Goal: Task Accomplishment & Management: Manage account settings

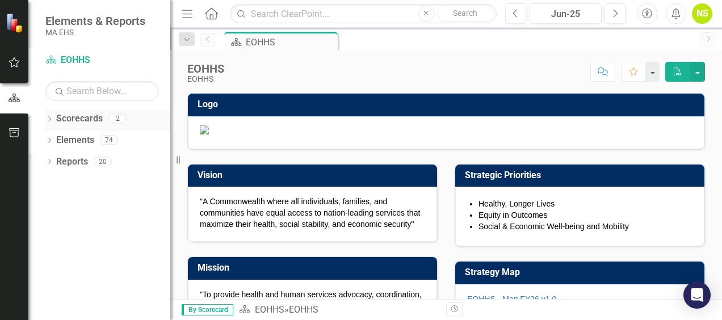
click at [51, 117] on icon "Dropdown" at bounding box center [49, 120] width 8 height 6
click at [57, 138] on icon "Dropdown" at bounding box center [55, 139] width 9 height 7
click at [86, 158] on link "MCB" at bounding box center [122, 161] width 96 height 13
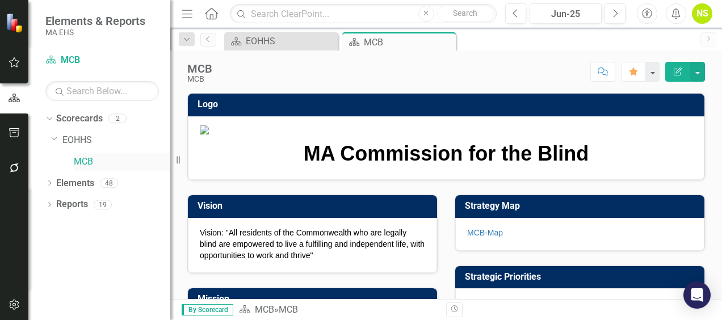
click at [86, 160] on link "MCB" at bounding box center [122, 161] width 96 height 13
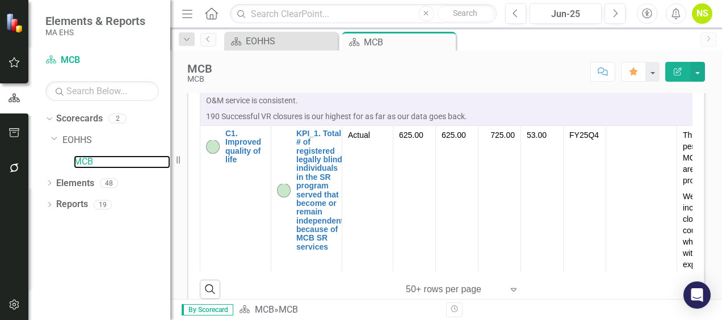
scroll to position [454, 0]
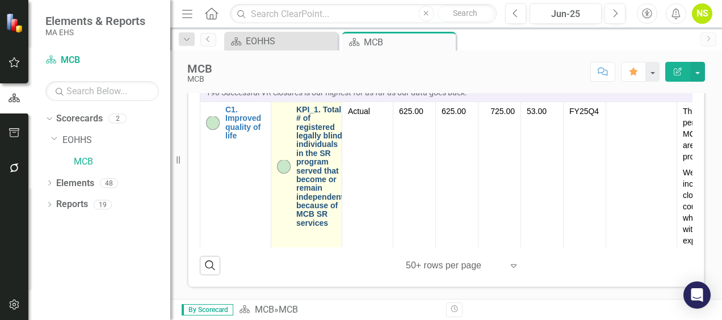
click at [297, 215] on link "KPI_1. Total # of registered legally blind individuals in the SR program served…" at bounding box center [319, 167] width 47 height 122
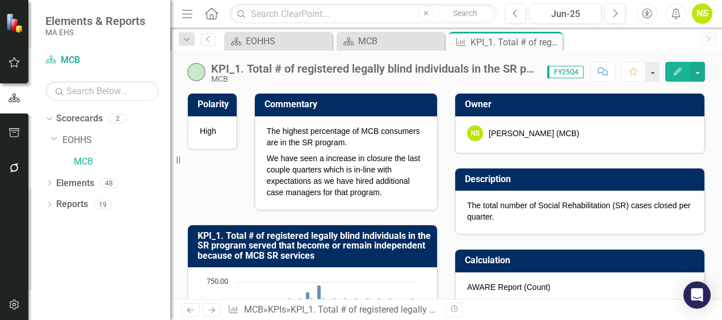
click at [562, 71] on span "FY25Q4" at bounding box center [565, 72] width 36 height 12
click at [562, 72] on span "FY25Q4" at bounding box center [565, 72] width 36 height 12
drag, startPoint x: 562, startPoint y: 72, endPoint x: 556, endPoint y: 74, distance: 6.1
click at [556, 74] on span "FY25Q4" at bounding box center [565, 72] width 36 height 12
click at [523, 85] on div "KPI_1. Total # of registered legally blind individuals in the SR program served…" at bounding box center [446, 175] width 552 height 249
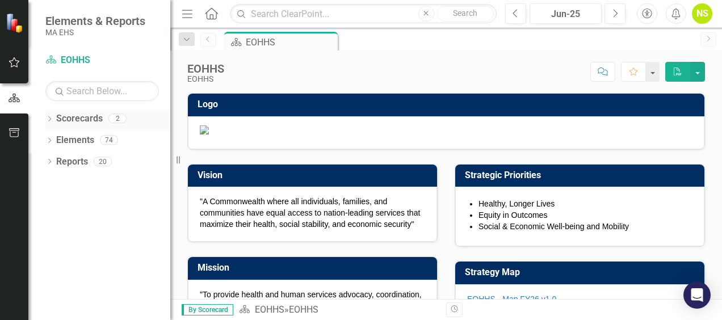
click at [50, 115] on div "Dropdown" at bounding box center [49, 120] width 8 height 10
click at [59, 136] on div "Dropdown" at bounding box center [55, 141] width 9 height 10
click at [86, 157] on link "MCB" at bounding box center [122, 161] width 96 height 13
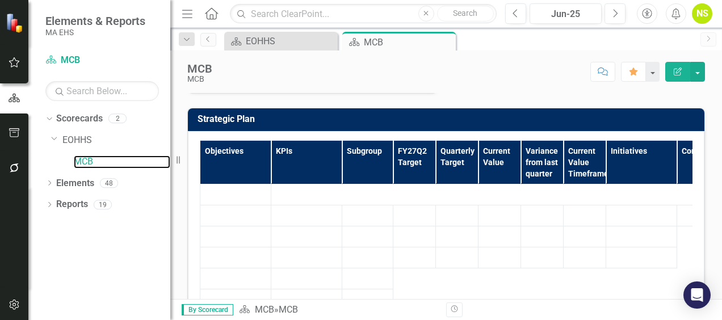
scroll to position [454, 0]
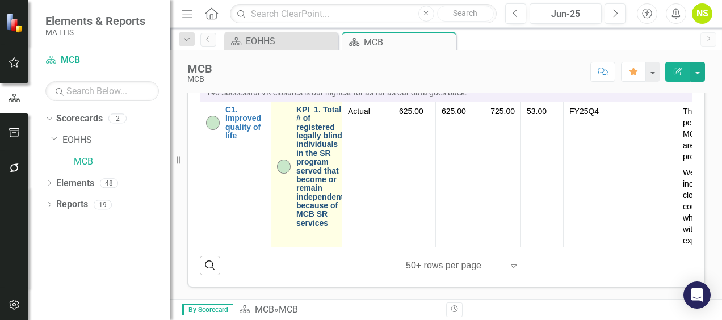
click at [325, 196] on link "KPI_1. Total # of registered legally blind individuals in the SR program served…" at bounding box center [319, 167] width 47 height 122
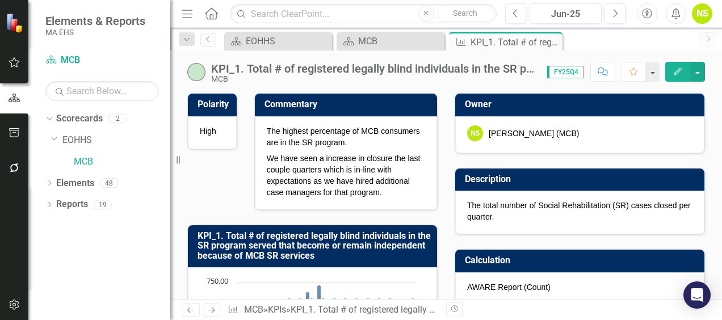
click at [557, 75] on span "FY25Q4" at bounding box center [565, 72] width 36 height 12
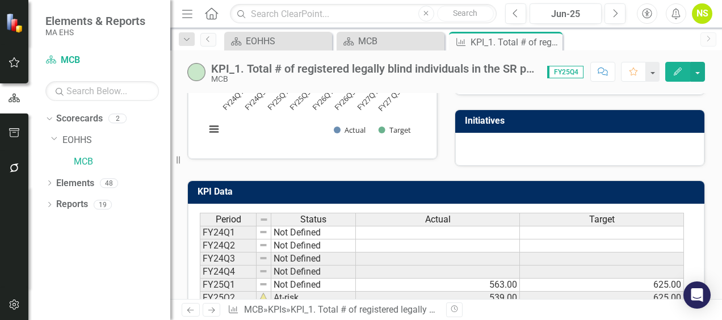
scroll to position [460, 0]
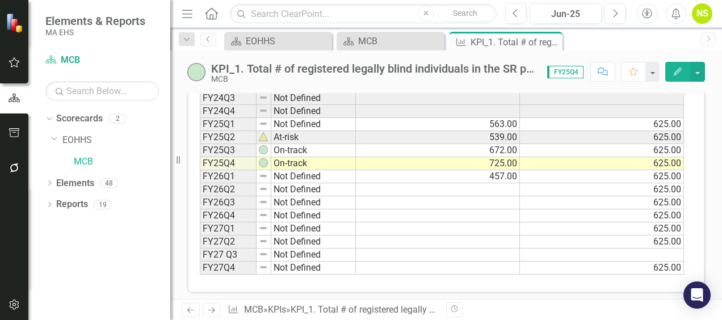
click at [370, 172] on td "457.00" at bounding box center [438, 176] width 164 height 13
type textarea "457"
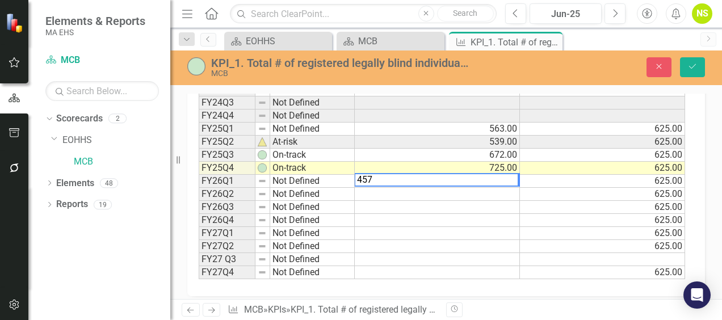
scroll to position [464, 0]
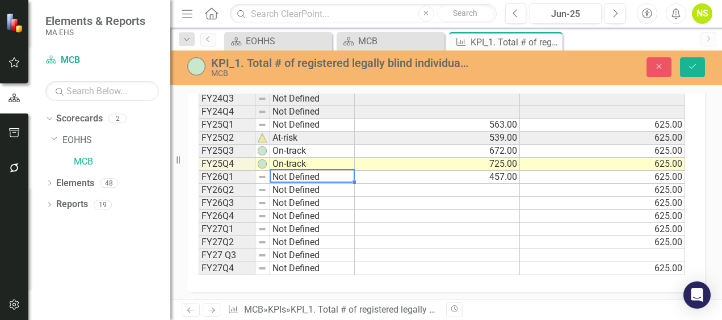
click at [306, 171] on td "Not Defined" at bounding box center [312, 177] width 85 height 13
type textarea "Not Defined"
click at [263, 173] on img at bounding box center [262, 177] width 9 height 9
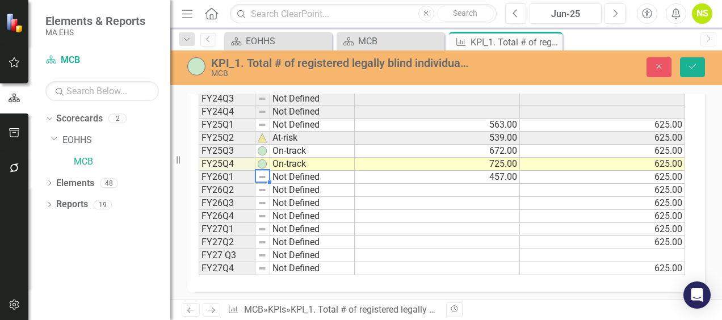
click at [196, 67] on img at bounding box center [196, 66] width 18 height 18
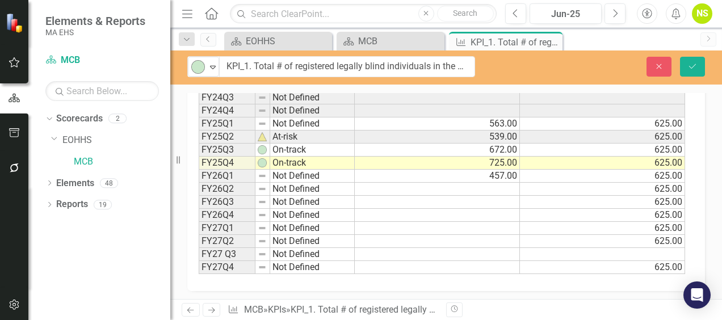
click at [196, 67] on img at bounding box center [198, 67] width 14 height 14
click at [215, 69] on icon "Expand" at bounding box center [212, 66] width 11 height 9
click at [333, 197] on td "Not Defined" at bounding box center [312, 203] width 85 height 13
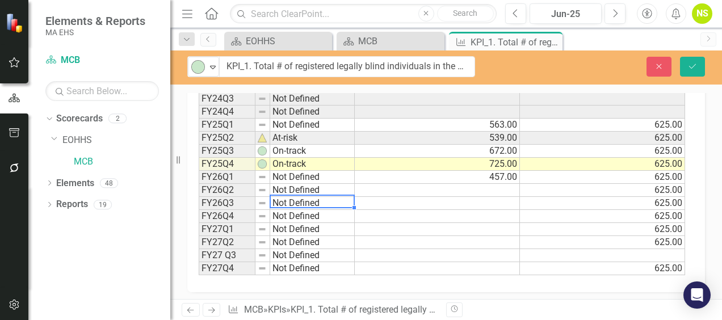
click at [386, 175] on td "457.00" at bounding box center [437, 177] width 165 height 13
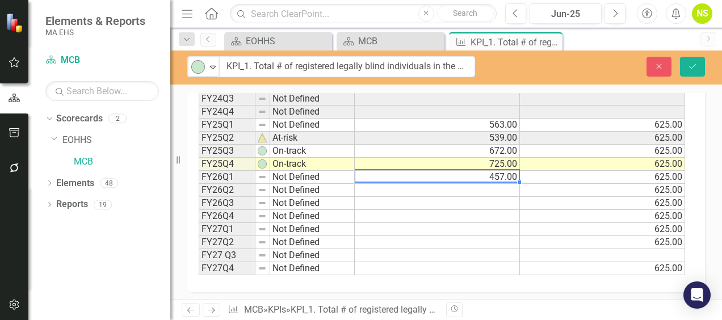
click at [386, 175] on td "457.00" at bounding box center [437, 177] width 165 height 13
type textarea "457"
click at [386, 175] on textarea "457" at bounding box center [437, 176] width 166 height 14
click at [386, 190] on td at bounding box center [437, 190] width 165 height 13
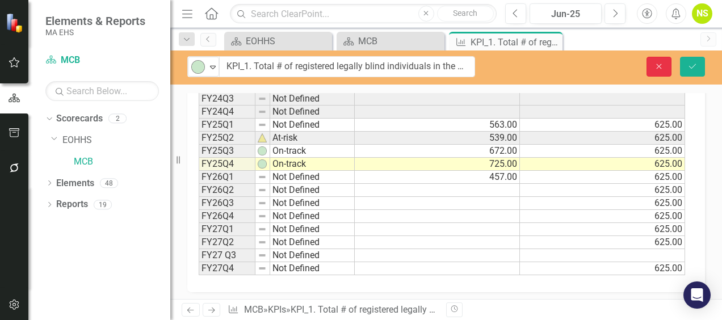
click at [661, 65] on icon "Close" at bounding box center [659, 66] width 10 height 8
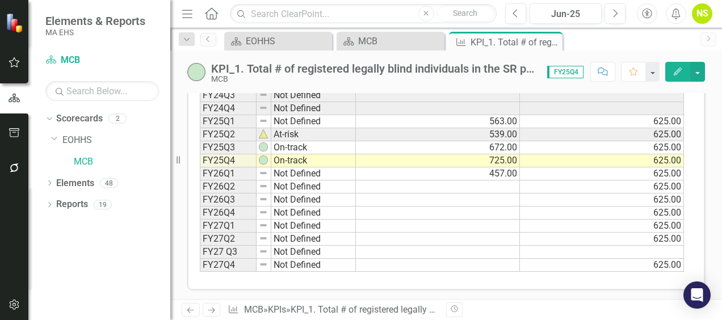
scroll to position [459, 0]
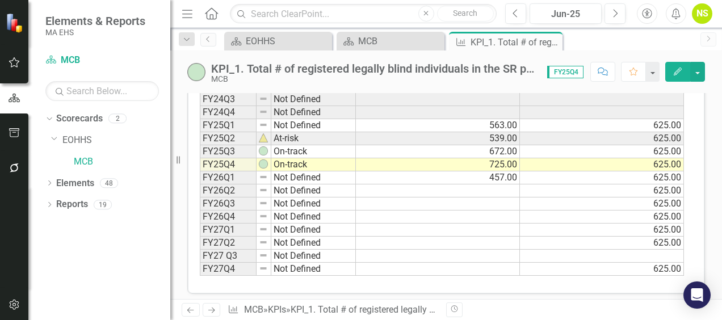
click at [529, 173] on td "625.00" at bounding box center [602, 177] width 164 height 13
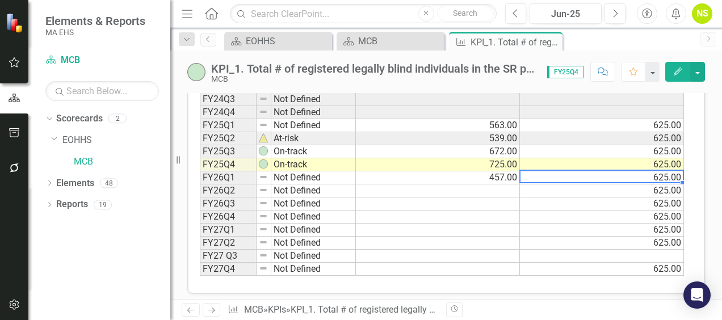
click at [529, 173] on td "625.00" at bounding box center [602, 177] width 164 height 13
type textarea "625"
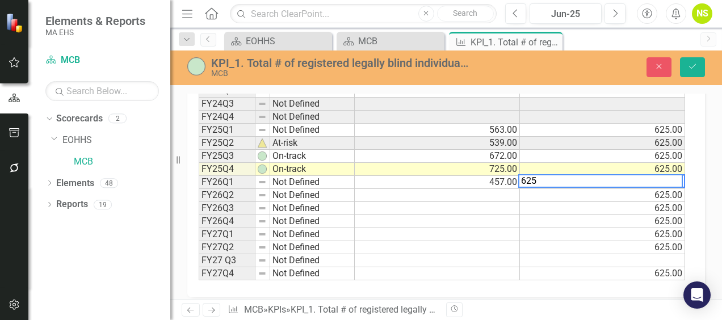
scroll to position [463, 0]
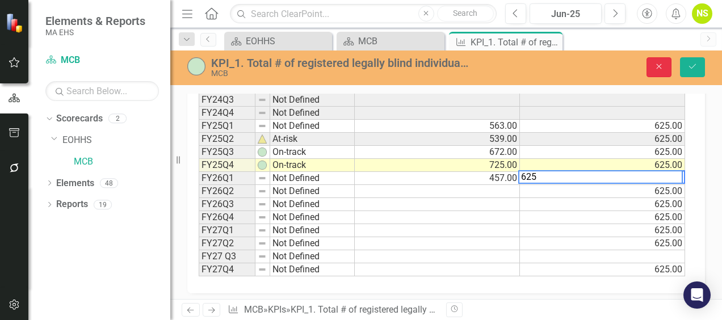
click at [659, 66] on icon "Close" at bounding box center [659, 66] width 10 height 8
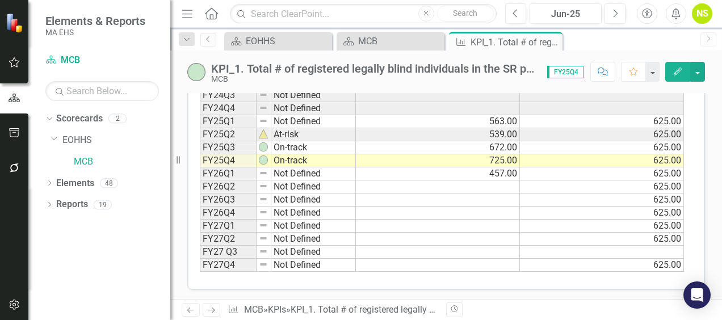
scroll to position [459, 0]
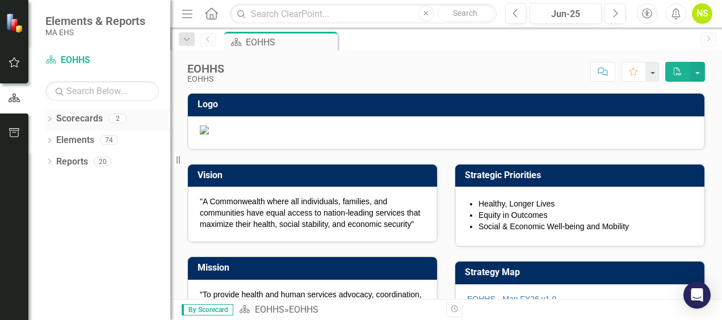
click at [51, 119] on icon "Dropdown" at bounding box center [49, 120] width 8 height 6
click at [56, 138] on icon "Dropdown" at bounding box center [55, 139] width 9 height 7
click at [86, 161] on link "MCB" at bounding box center [122, 161] width 96 height 13
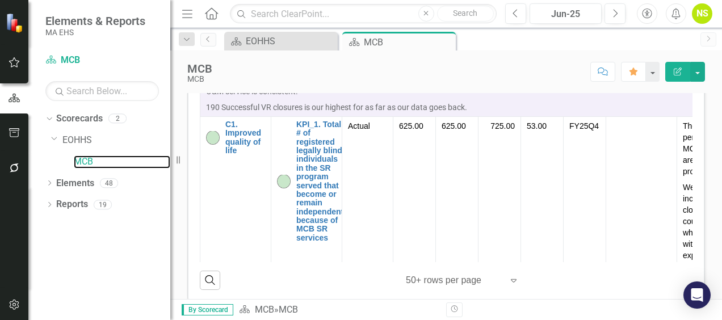
scroll to position [454, 0]
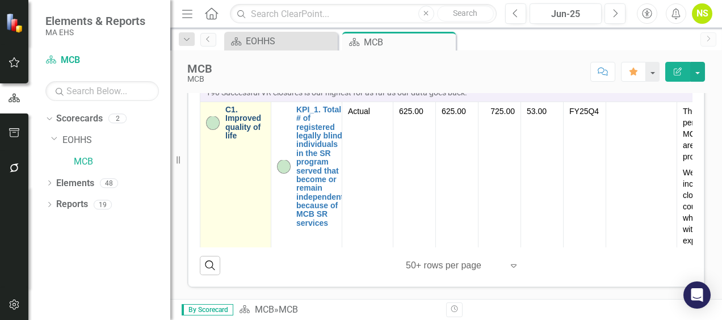
click at [254, 141] on link "C1. Improved quality of life" at bounding box center [245, 123] width 40 height 35
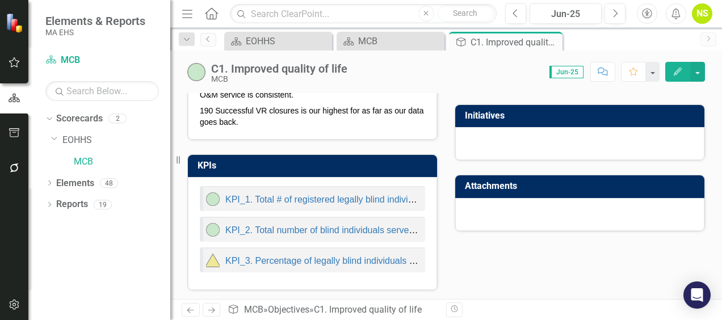
scroll to position [64, 0]
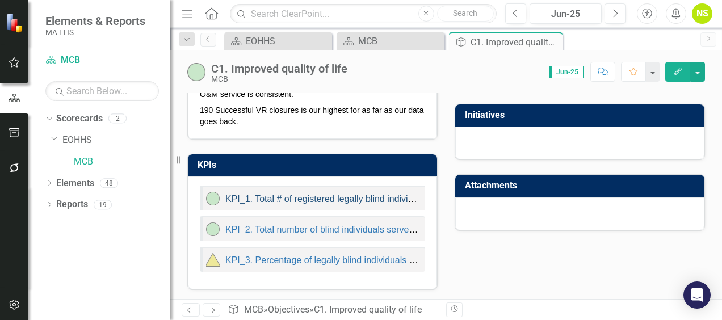
click at [334, 197] on link "KPI_1. Total # of registered legally blind individuals in the SR program served…" at bounding box center [513, 199] width 577 height 10
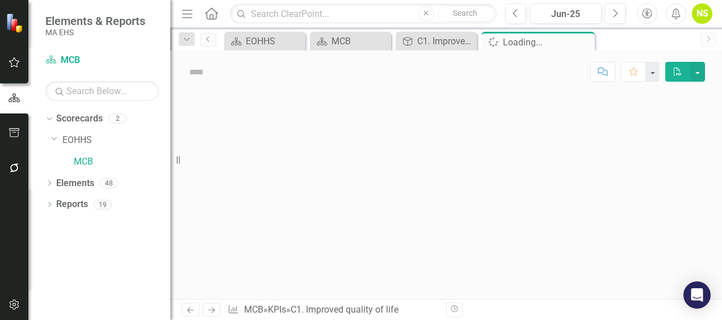
click at [334, 197] on div at bounding box center [446, 196] width 552 height 206
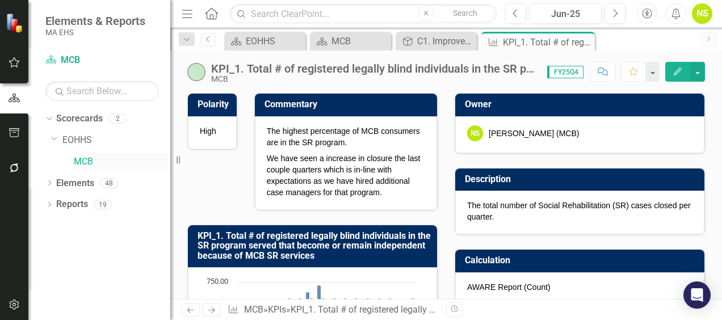
click at [88, 159] on link "MCB" at bounding box center [122, 161] width 96 height 13
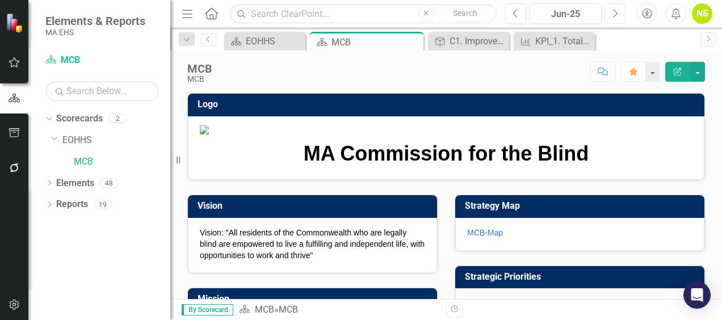
click at [616, 14] on icon "Next" at bounding box center [615, 14] width 6 height 10
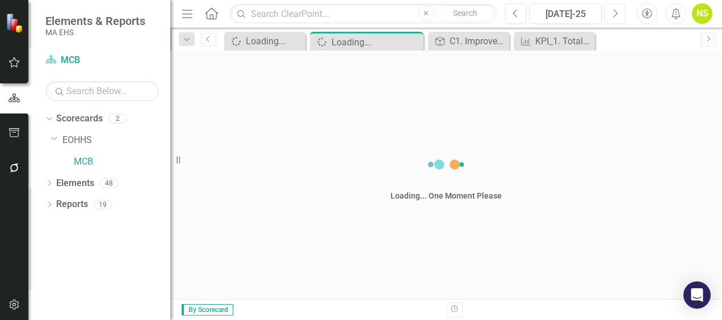
click at [616, 14] on icon "Next" at bounding box center [615, 14] width 6 height 10
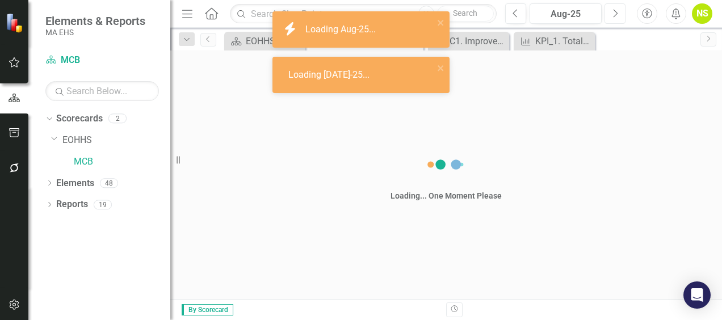
click at [616, 14] on icon "Next" at bounding box center [615, 14] width 6 height 10
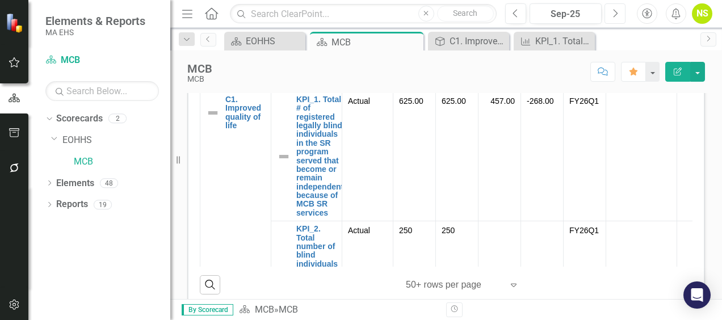
scroll to position [454, 0]
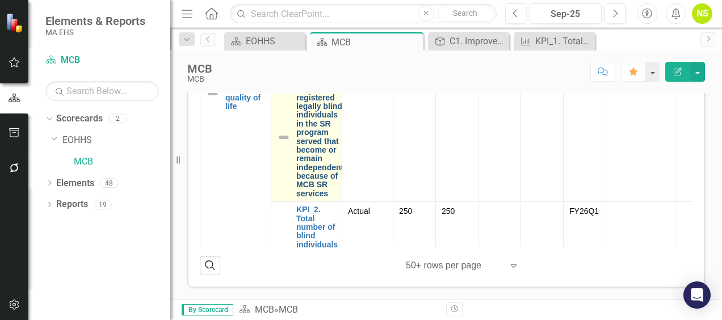
click at [312, 184] on link "KPI_1. Total # of registered legally blind individuals in the SR program served…" at bounding box center [319, 137] width 47 height 122
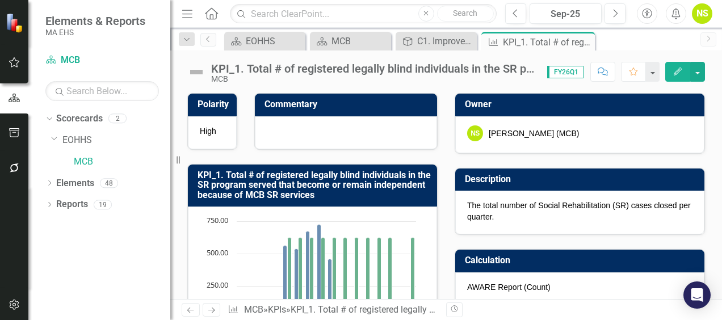
click at [191, 71] on img at bounding box center [196, 72] width 18 height 18
click at [191, 72] on img at bounding box center [196, 72] width 18 height 18
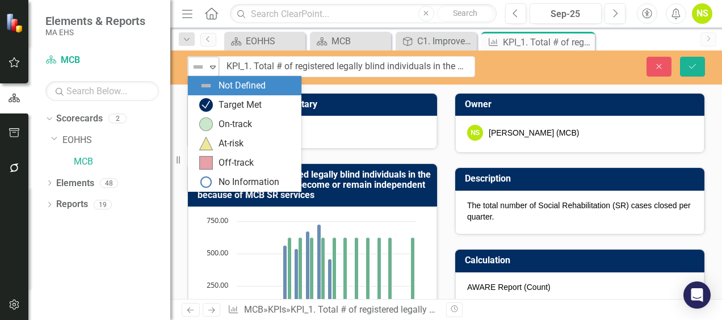
click at [213, 65] on icon "Expand" at bounding box center [212, 66] width 11 height 9
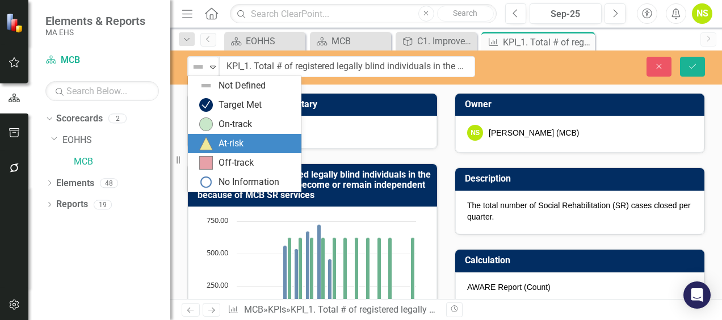
click at [238, 149] on div "At-risk" at bounding box center [230, 143] width 25 height 13
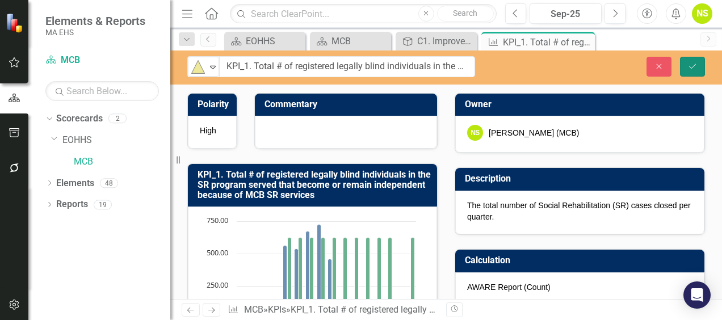
click at [691, 61] on button "Save" at bounding box center [692, 67] width 25 height 20
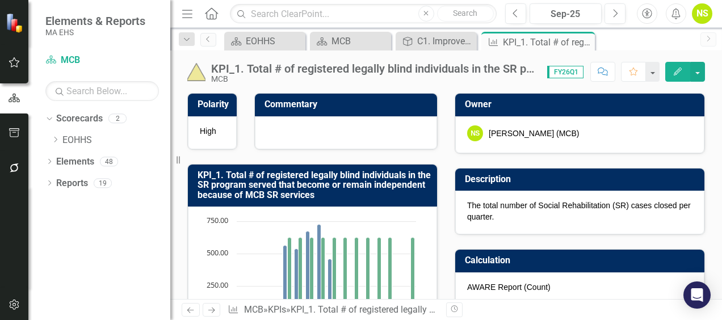
click at [279, 127] on div at bounding box center [346, 132] width 182 height 33
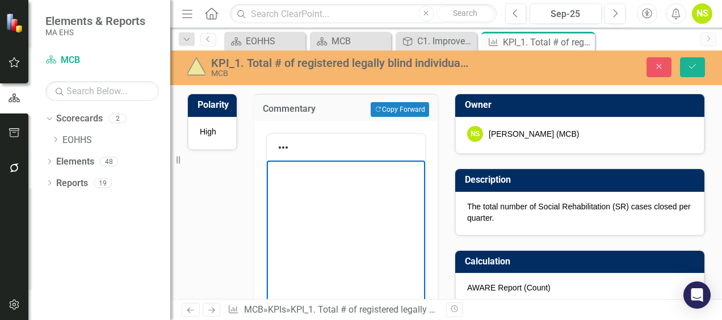
click at [288, 169] on p "Rich Text Area. Press ALT-0 for help." at bounding box center [345, 170] width 153 height 14
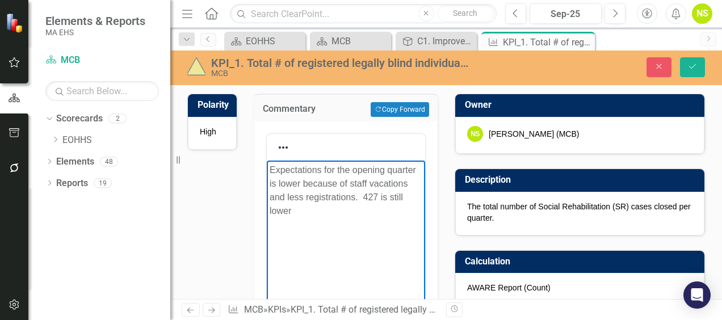
click at [373, 195] on p "Expectations for the opening quarter is lower because of staff vacations and le…" at bounding box center [345, 190] width 153 height 54
click at [327, 213] on p "Expectations for the opening quarter is lower because of staff vacations and le…" at bounding box center [345, 190] width 153 height 54
click at [275, 166] on p "Expectations for the opening quarter is lower because of staff vacations and le…" at bounding box center [345, 183] width 153 height 41
click at [417, 197] on p "Although expectations for the opening quarter is lower because of staff vacatio…" at bounding box center [345, 183] width 153 height 41
click at [345, 218] on p "Although expectations for the opening quarter is lower because of staff vacatio…" at bounding box center [345, 190] width 153 height 54
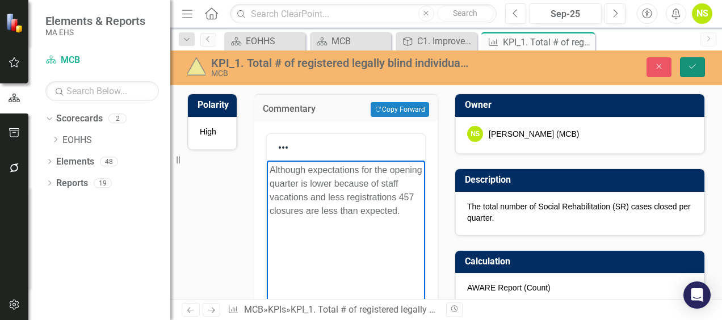
click at [689, 73] on button "Save" at bounding box center [692, 67] width 25 height 20
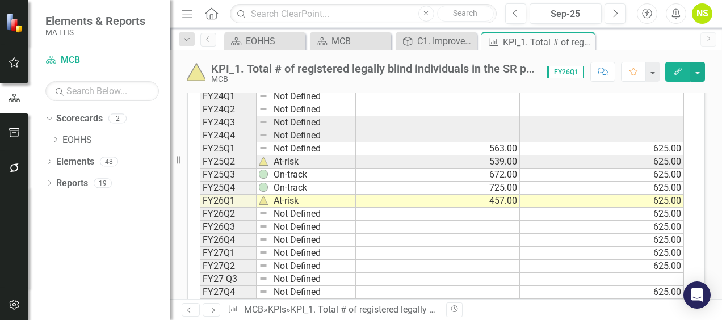
scroll to position [454, 0]
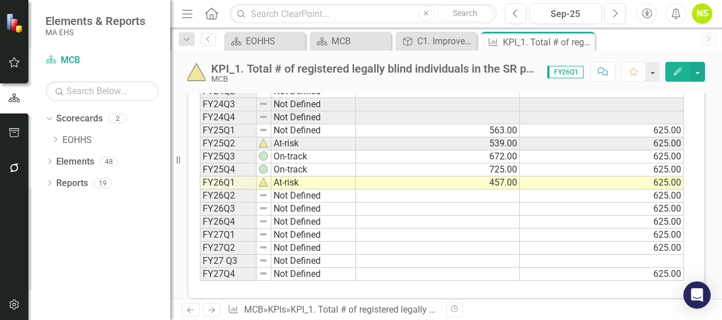
click at [478, 192] on td at bounding box center [438, 196] width 164 height 13
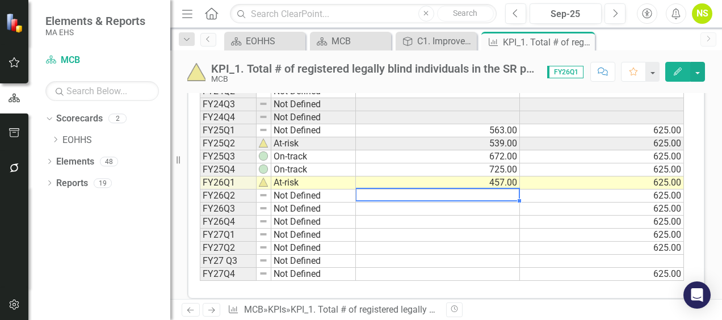
click at [602, 255] on td at bounding box center [602, 261] width 164 height 13
